Goal: Information Seeking & Learning: Learn about a topic

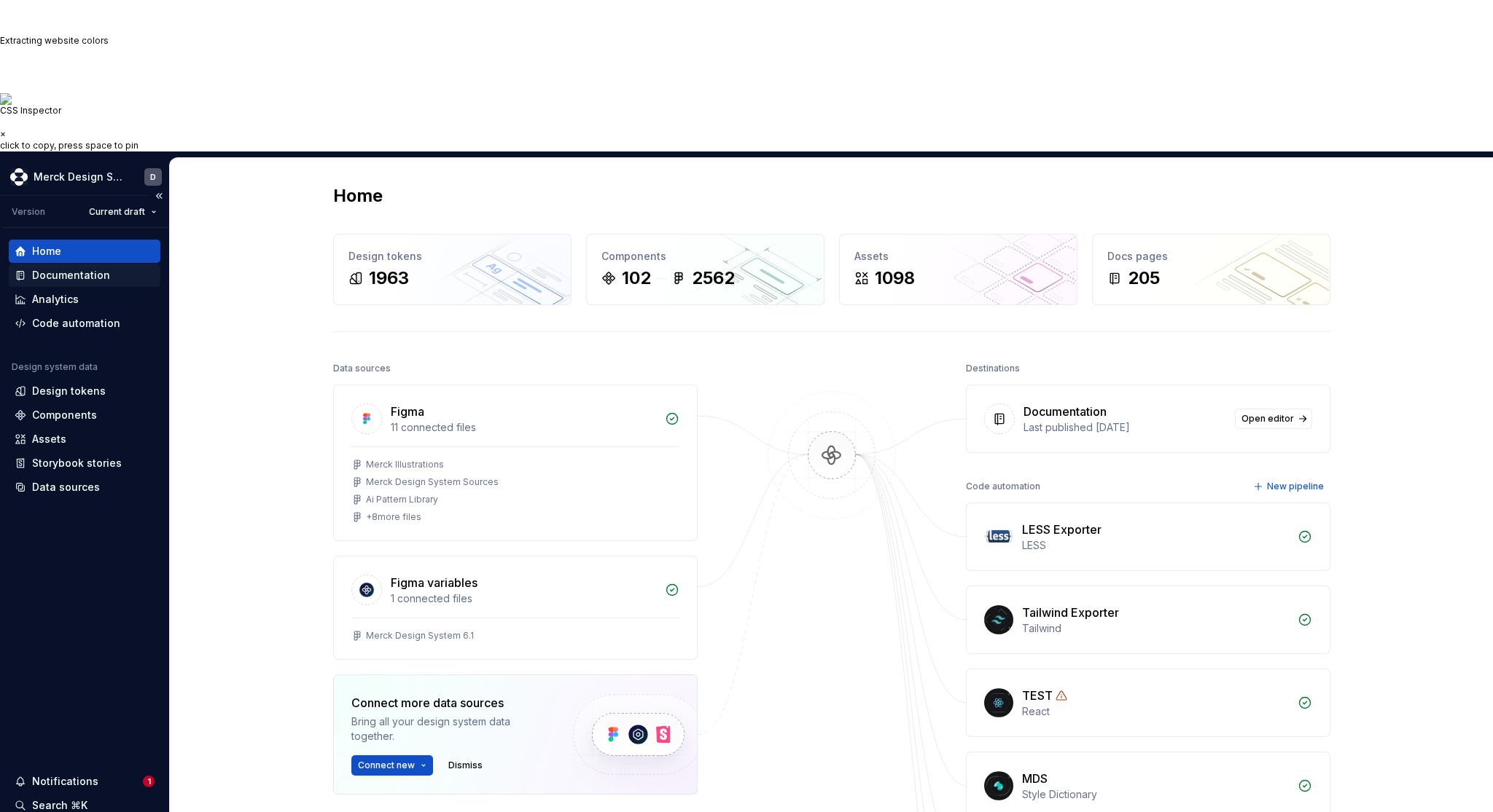
click at [70, 264] on div "Documentation" at bounding box center [85, 275] width 152 height 23
click at [70, 268] on div "Documentation" at bounding box center [70, 275] width 78 height 14
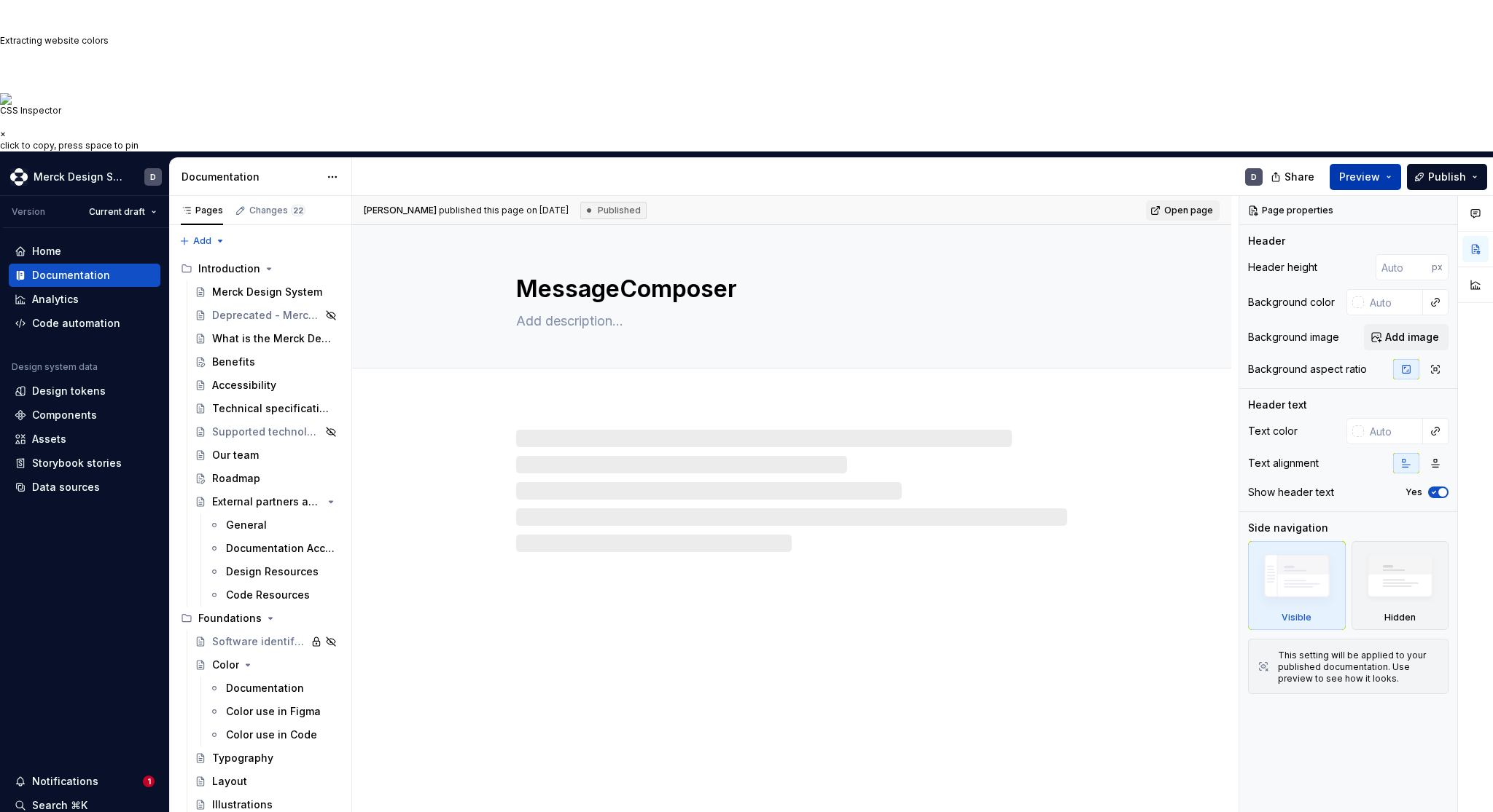
click at [1363, 170] on span "Preview" at bounding box center [1360, 176] width 41 height 14
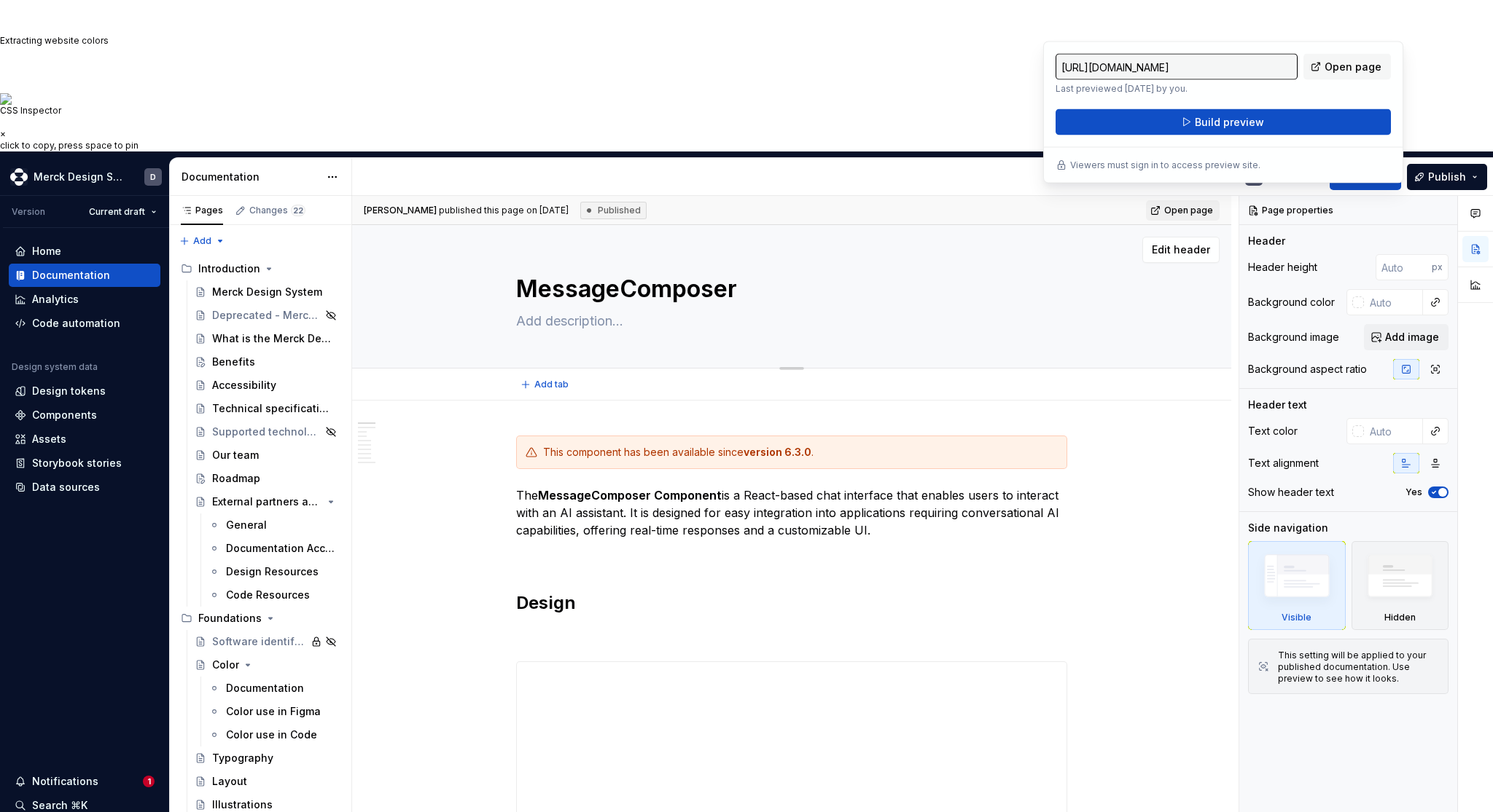
click at [1030, 225] on div "MessageComposer" at bounding box center [791, 296] width 551 height 143
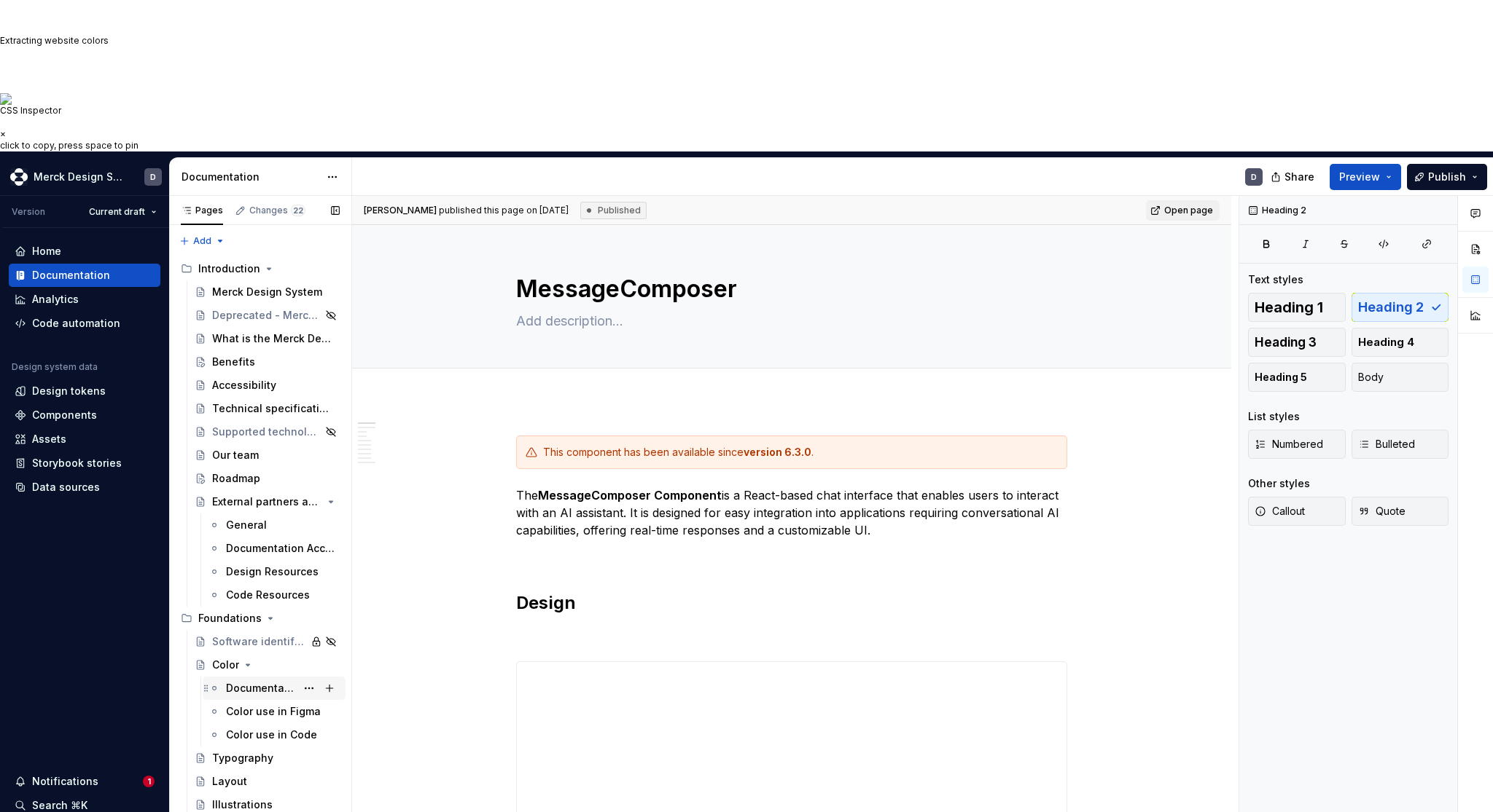
click at [228, 681] on div "Documentation" at bounding box center [261, 688] width 70 height 14
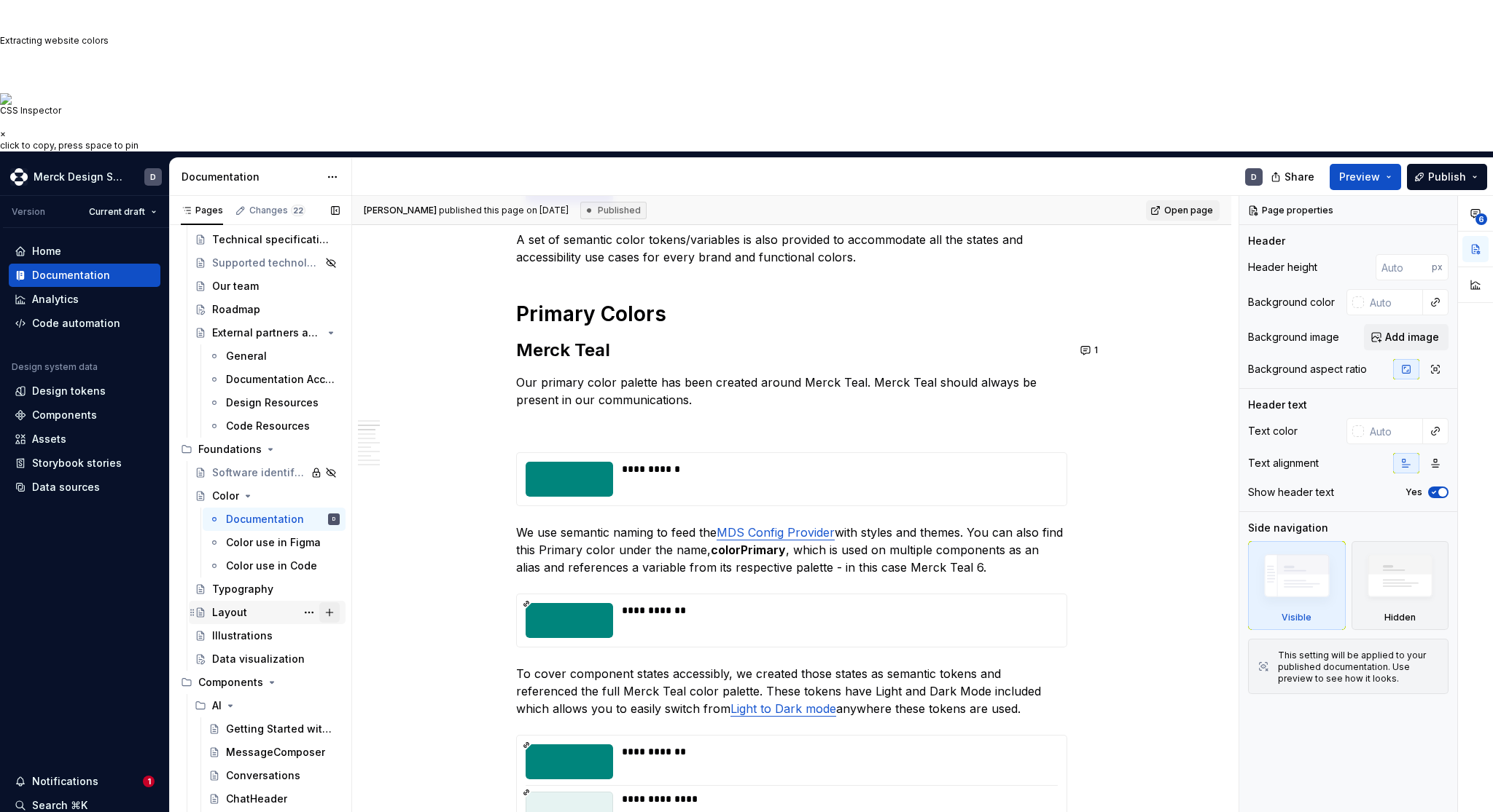
scroll to position [353, 0]
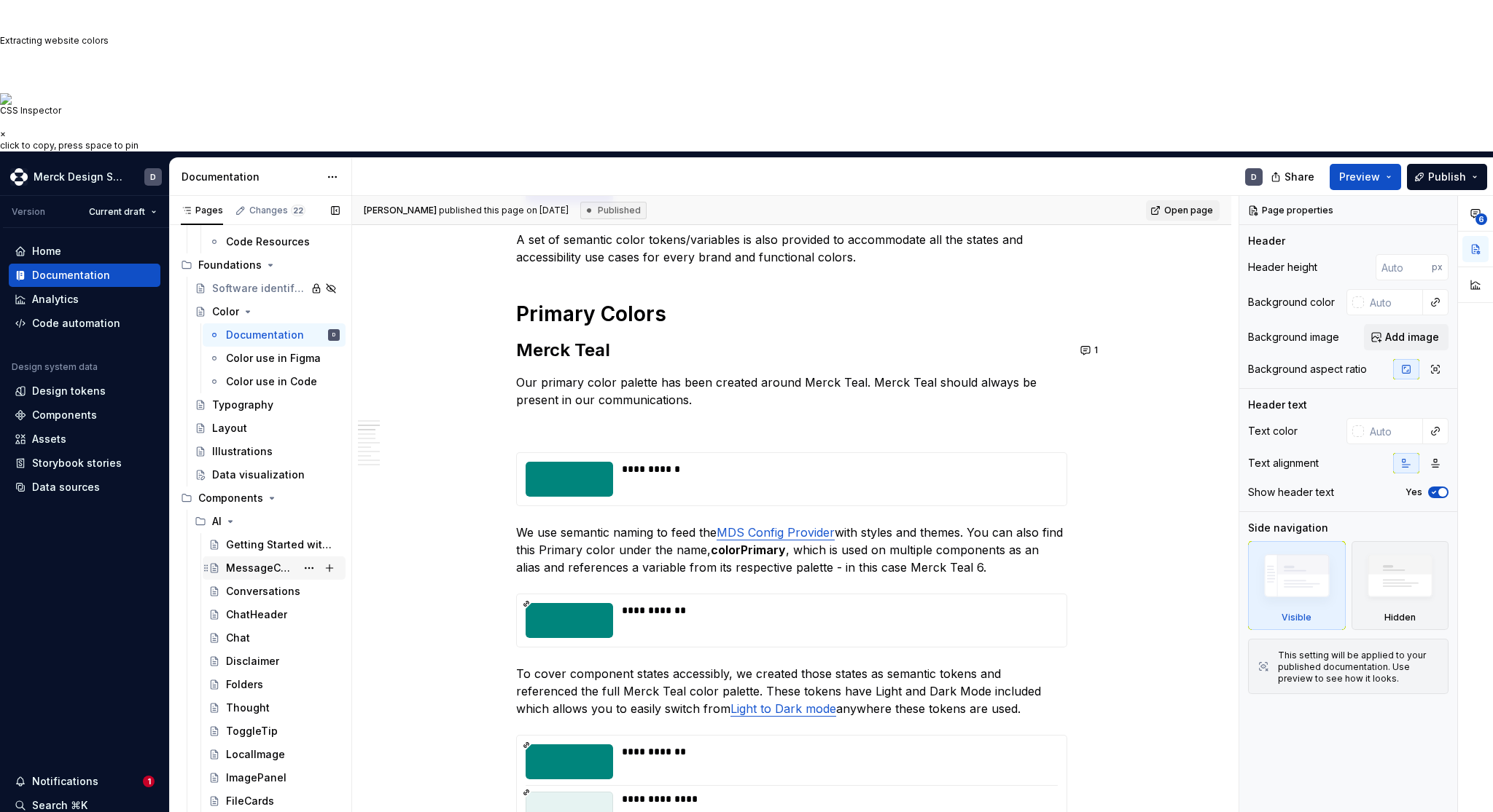
click at [242, 561] on div "MessageComposer" at bounding box center [261, 568] width 70 height 14
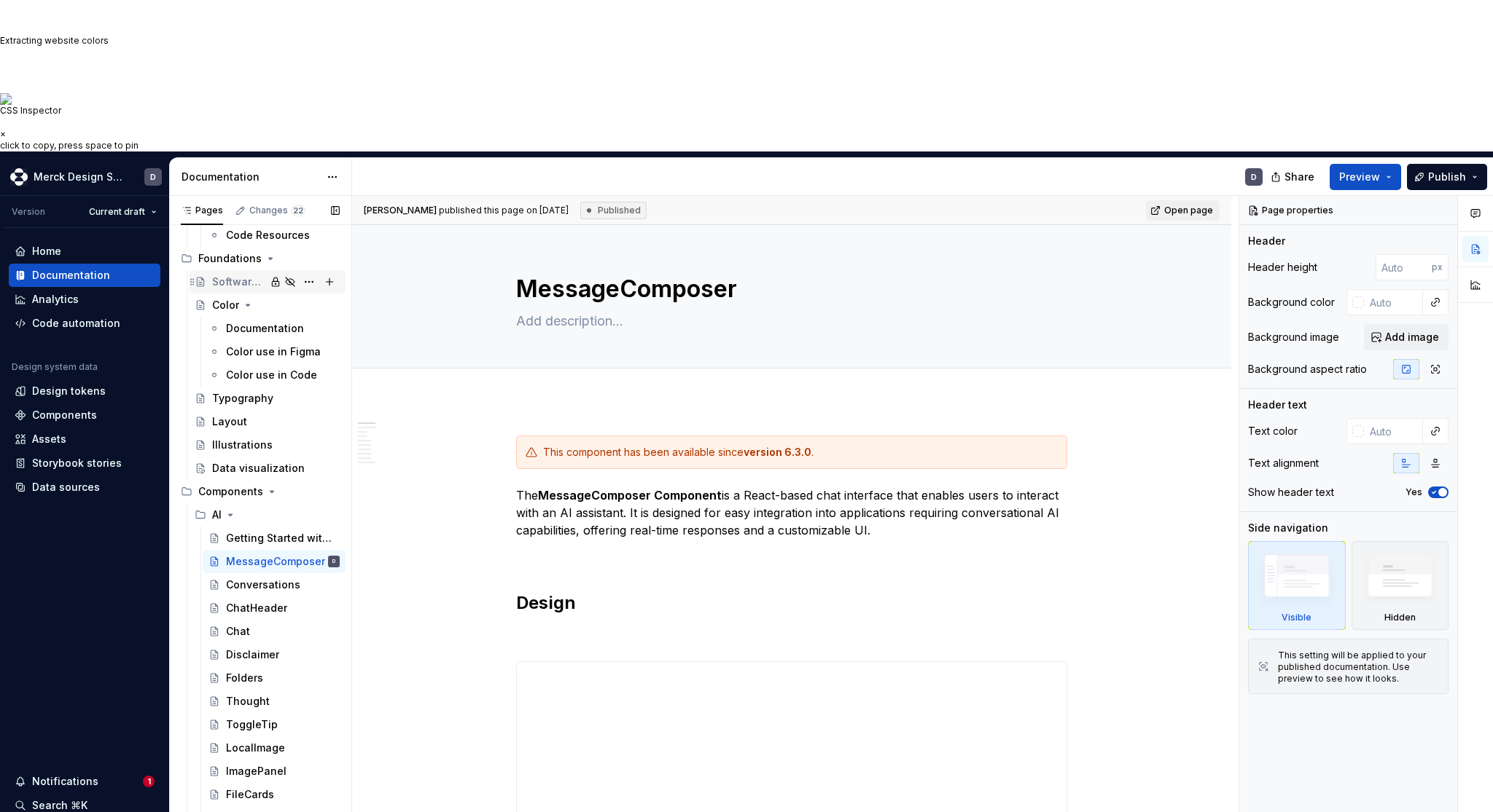
scroll to position [362, 0]
click at [265, 599] on div "ChatHeader" at bounding box center [256, 606] width 61 height 14
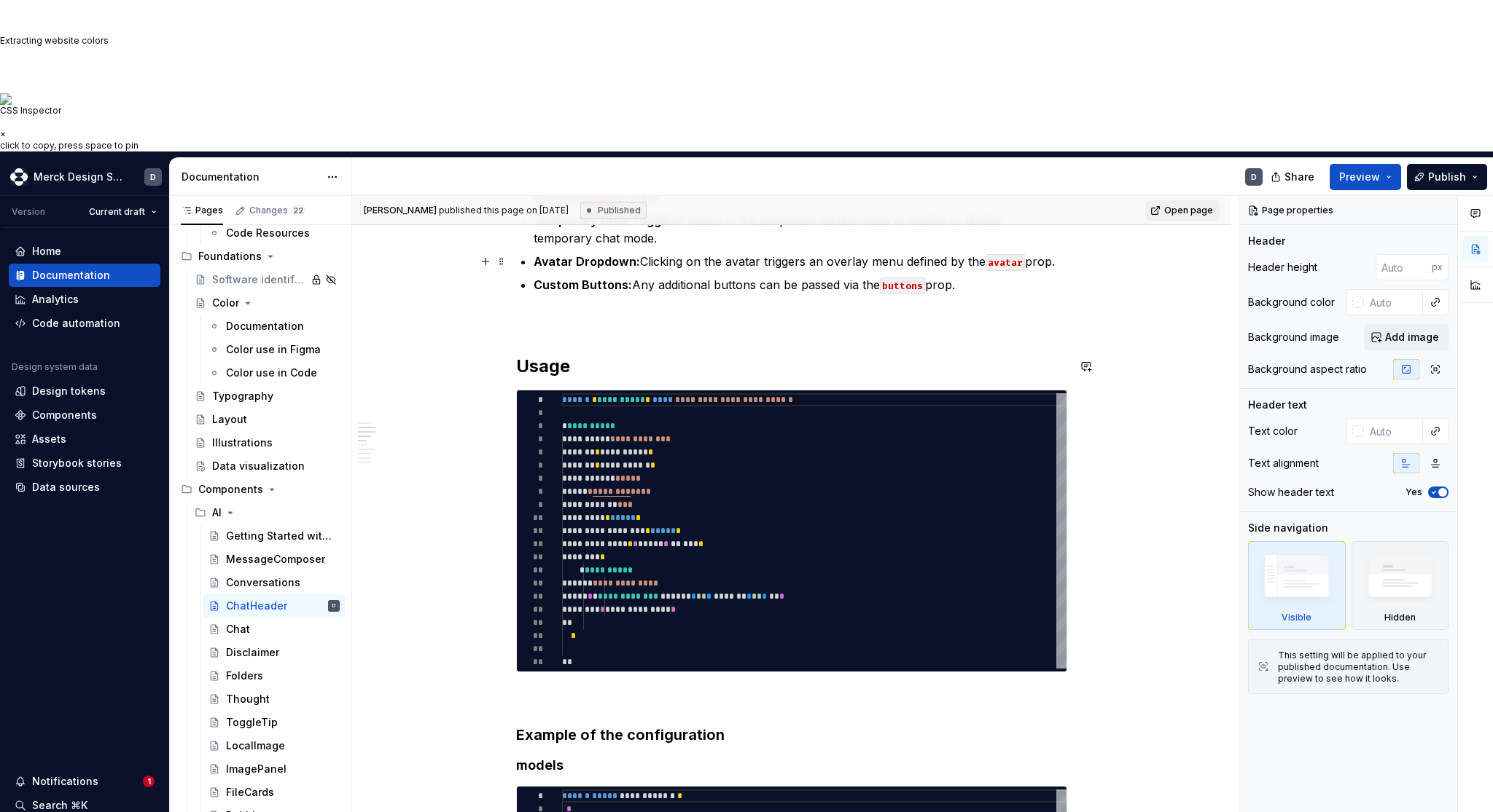
scroll to position [593, 0]
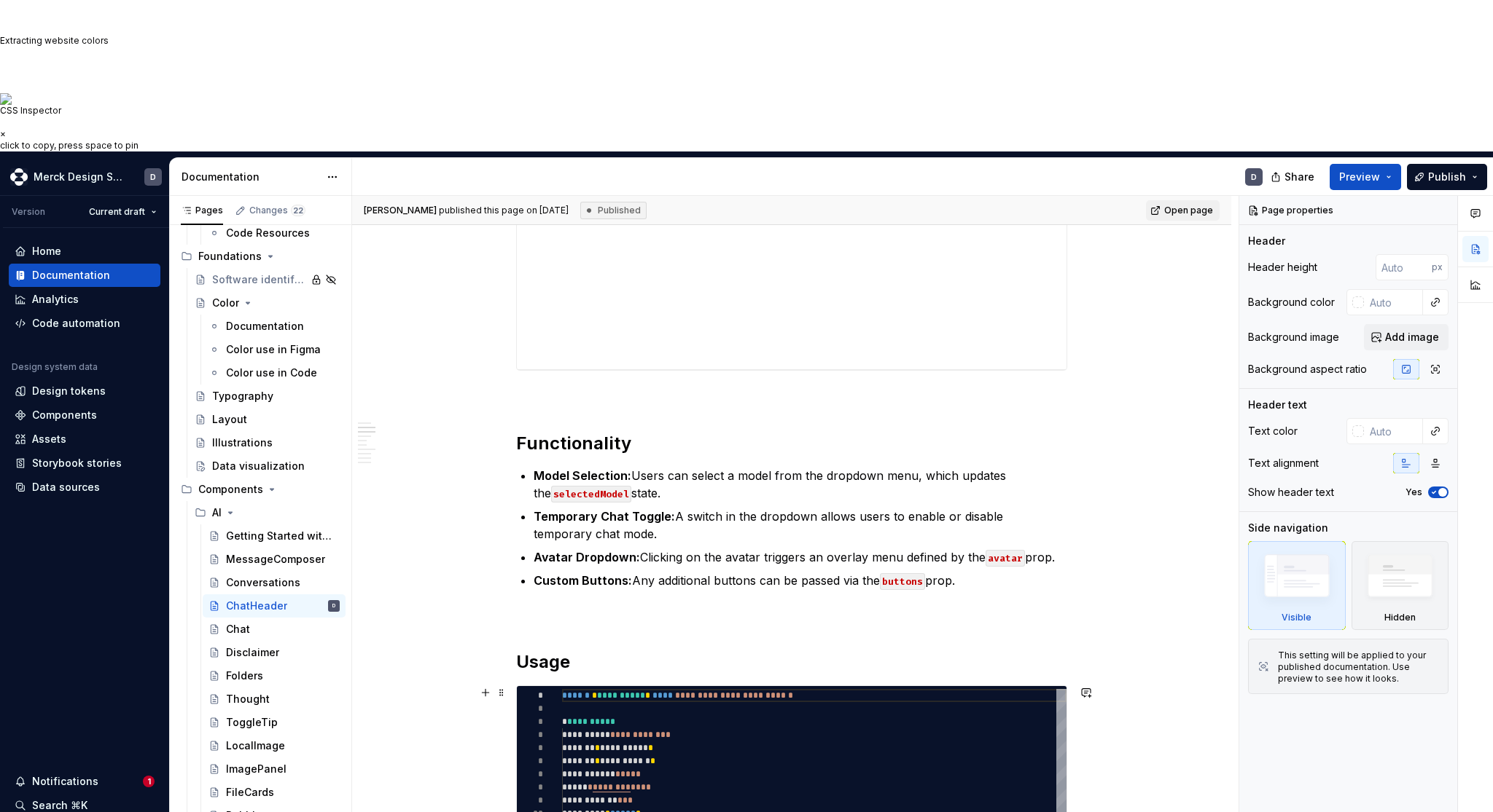
type textarea "*"
